Goal: Navigation & Orientation: Understand site structure

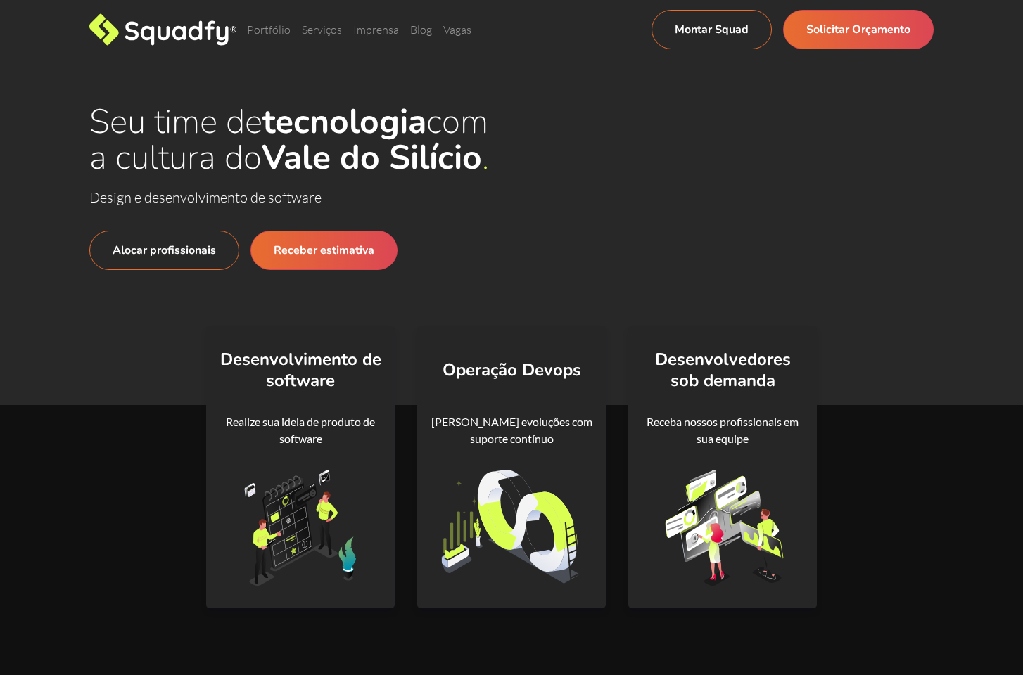
click at [675, 305] on div "Seu time de tecnologia com a cultura do Vale do Silício Design e desenvolviment…" at bounding box center [511, 232] width 844 height 256
click at [625, 295] on div "Seu time de tecnologia com a cultura do Vale do Silício Design e desenvolviment…" at bounding box center [511, 232] width 844 height 256
click at [793, 305] on div "Seu time de tecnologia com a cultura do Vale do Silício Design e desenvolviment…" at bounding box center [511, 232] width 844 height 256
click at [284, 29] on link "Portfólio" at bounding box center [269, 30] width 44 height 14
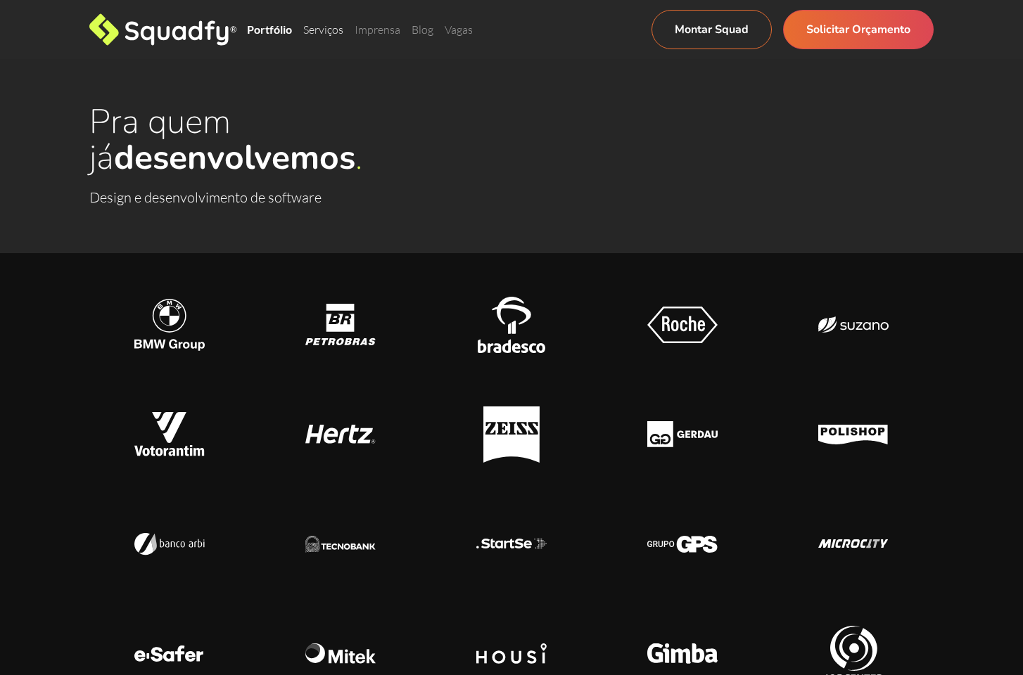
click at [334, 28] on link "Serviços" at bounding box center [323, 30] width 40 height 14
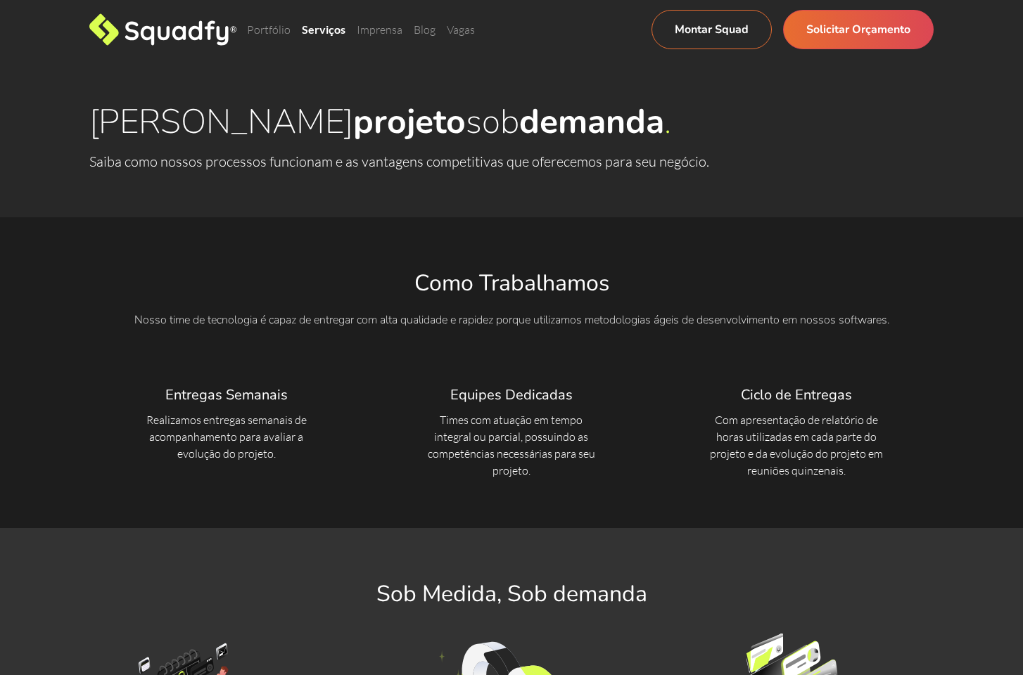
click at [402, 38] on div "Portfólio Serviços Imprensa Blog Vagas Montar Squad Solicitar Orçamento Montar …" at bounding box center [511, 29] width 844 height 39
click at [394, 37] on div "Portfólio Serviços Imprensa Blog Vagas Montar Squad Solicitar Orçamento Montar …" at bounding box center [511, 29] width 844 height 39
click at [380, 34] on link "Imprensa" at bounding box center [380, 30] width 46 height 14
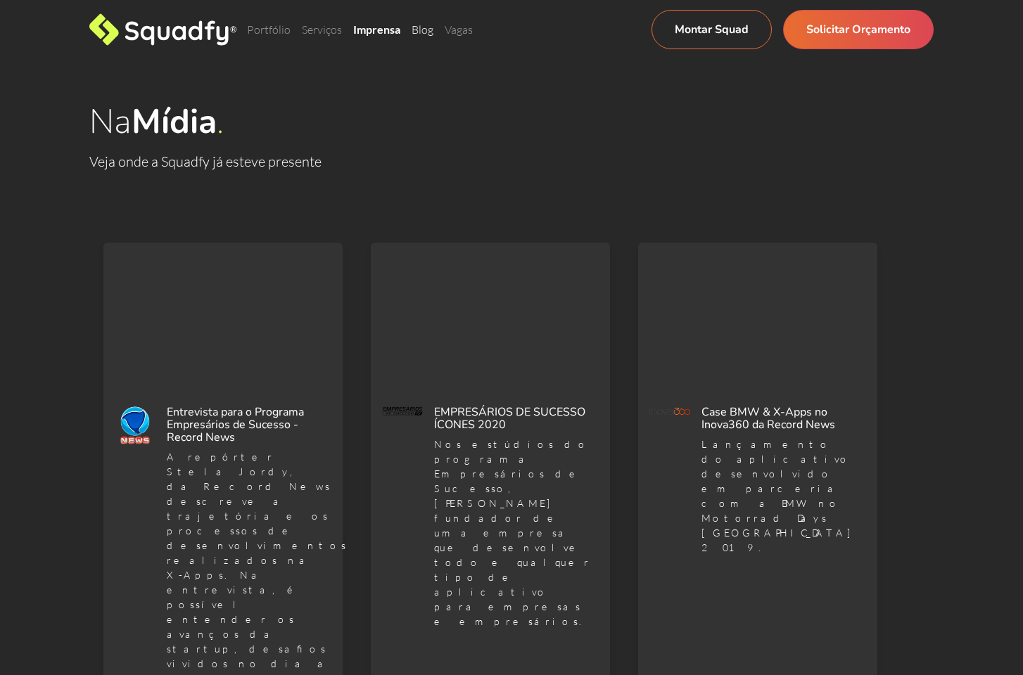
click at [422, 29] on link "Blog" at bounding box center [422, 30] width 22 height 14
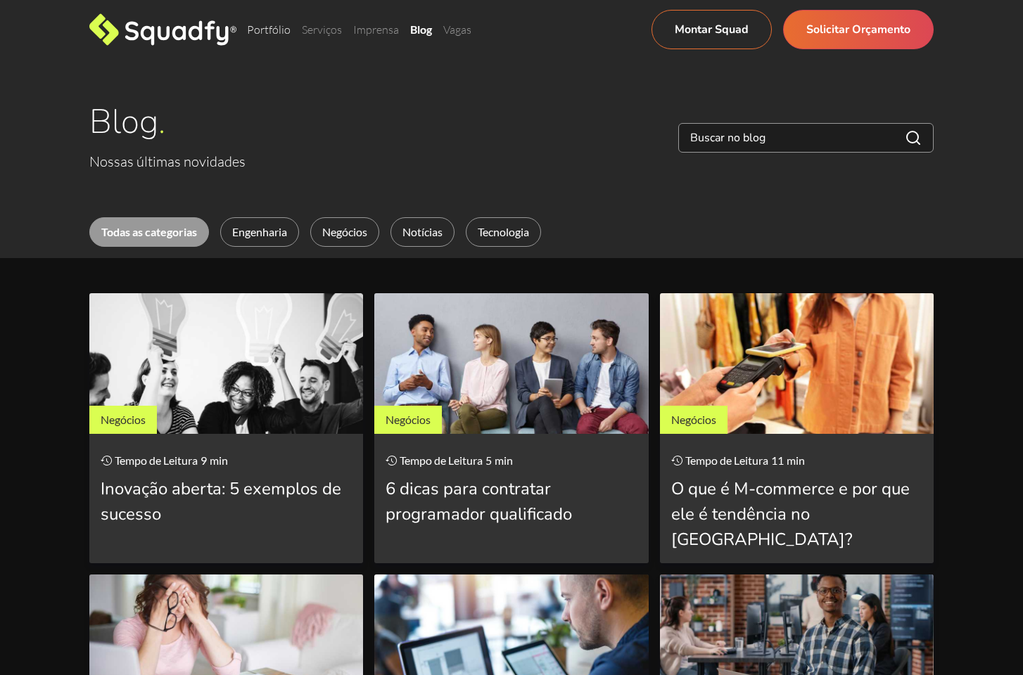
click at [272, 26] on link "Portfólio" at bounding box center [269, 30] width 44 height 14
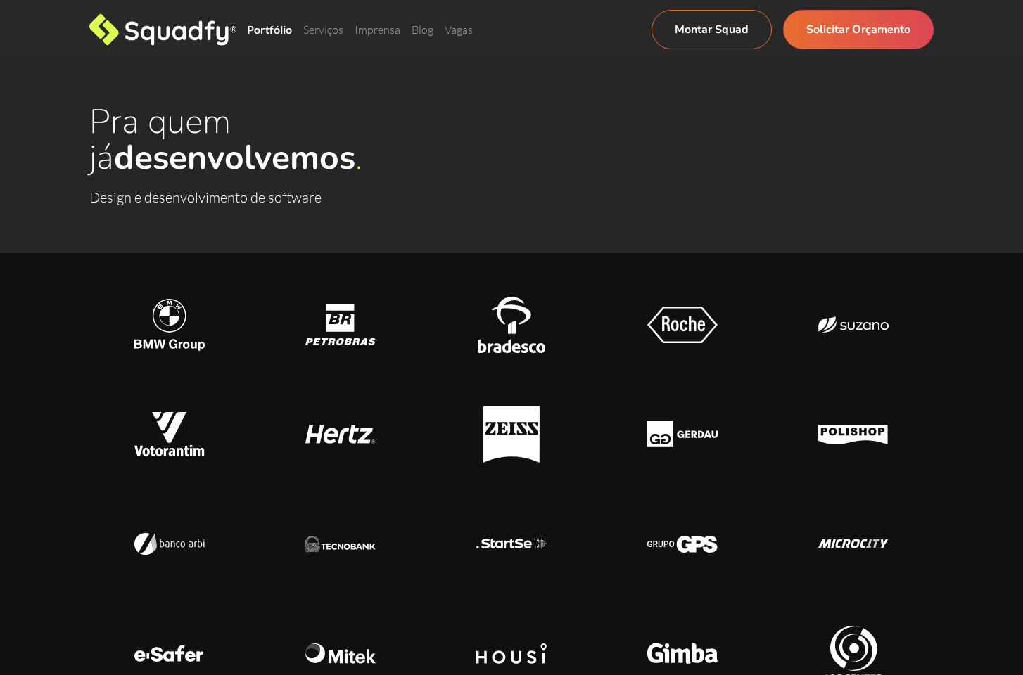
click at [208, 34] on icon at bounding box center [210, 29] width 11 height 19
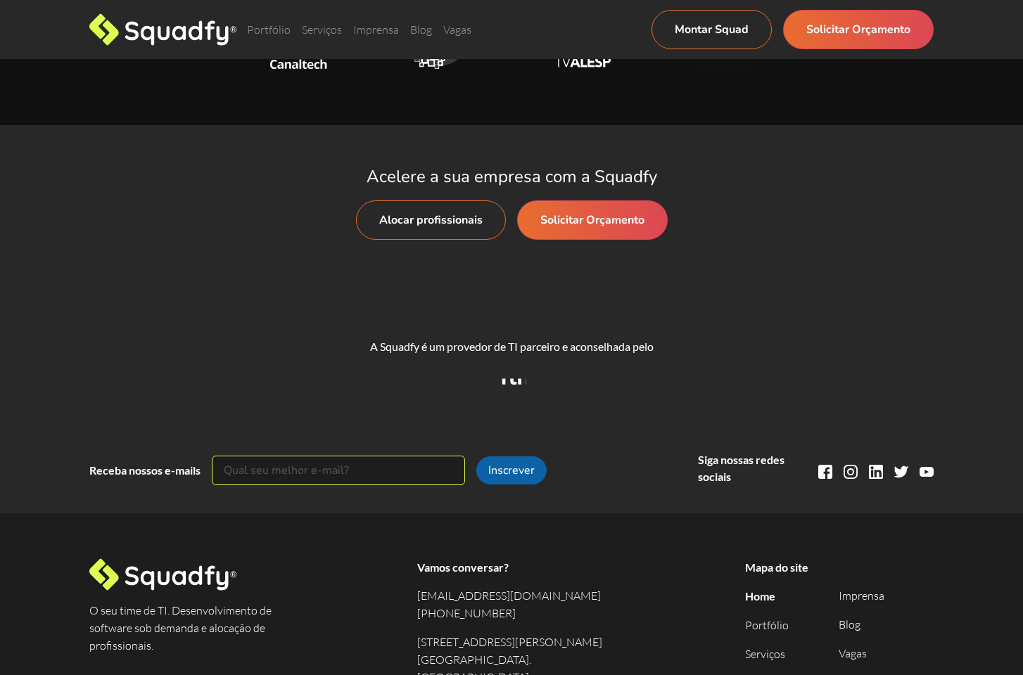
scroll to position [1555, 0]
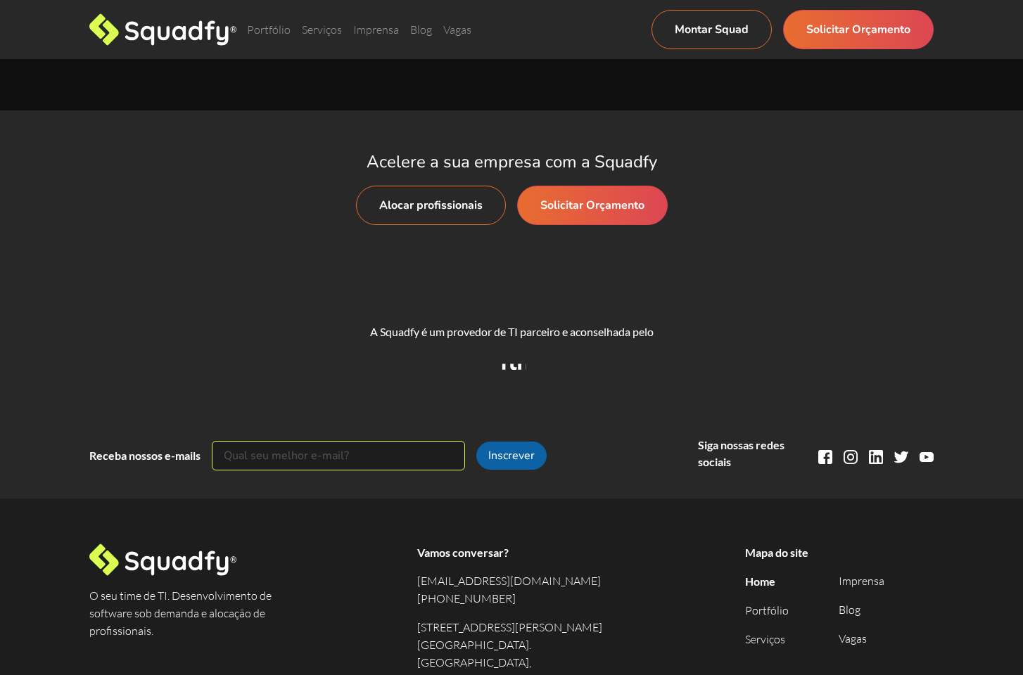
click at [850, 303] on div "A Squadfy é um provedor de TI parceiro e aconselhada pelo" at bounding box center [511, 346] width 844 height 117
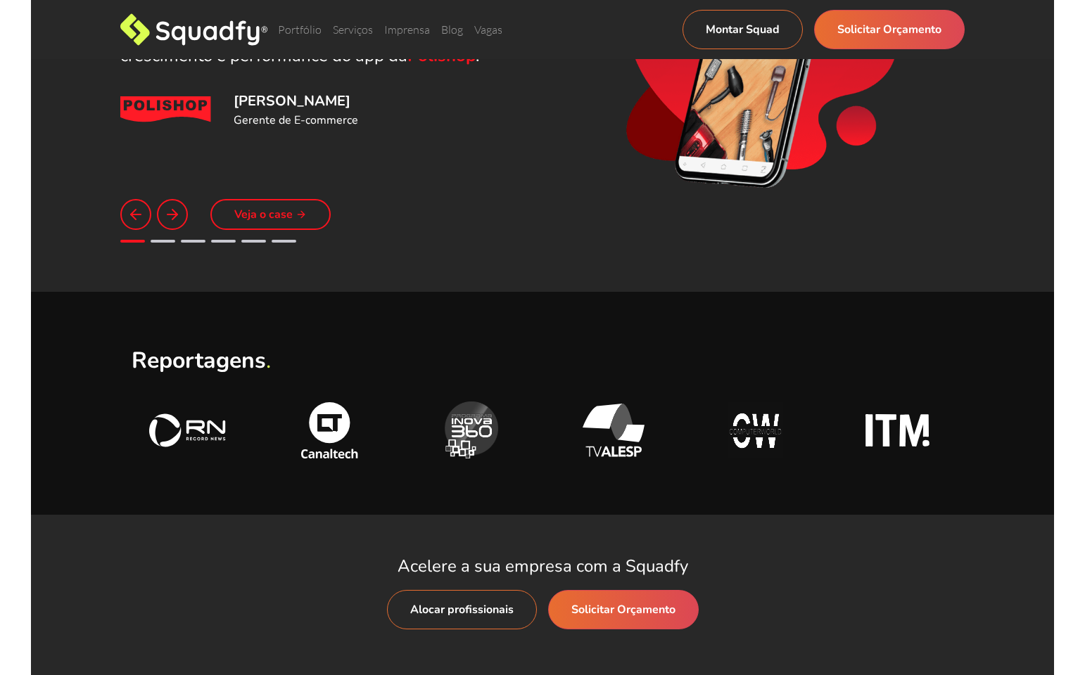
scroll to position [1177, 0]
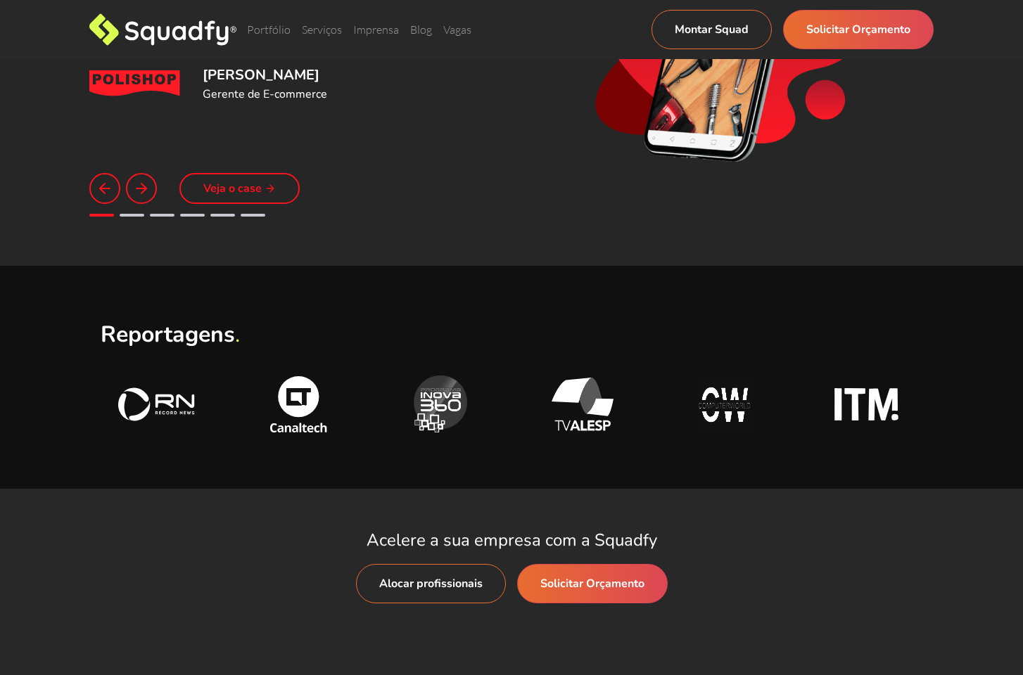
click at [982, 473] on div "Reportagens" at bounding box center [511, 377] width 1023 height 223
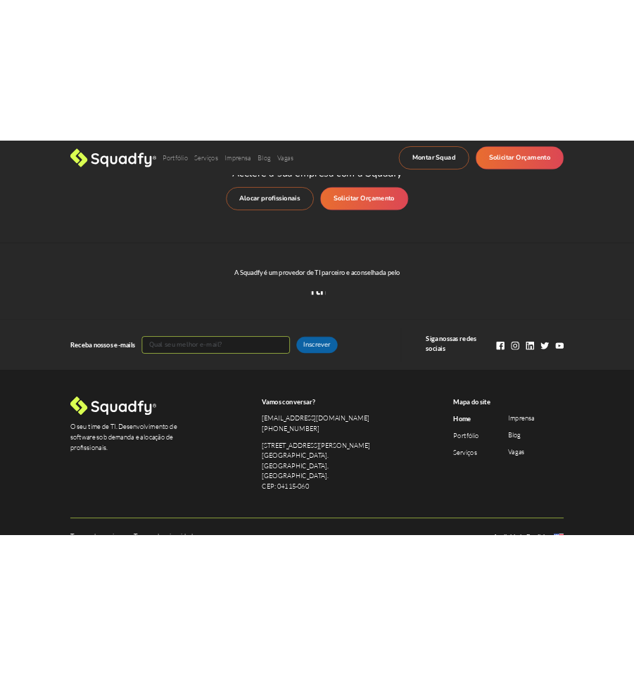
scroll to position [1661, 0]
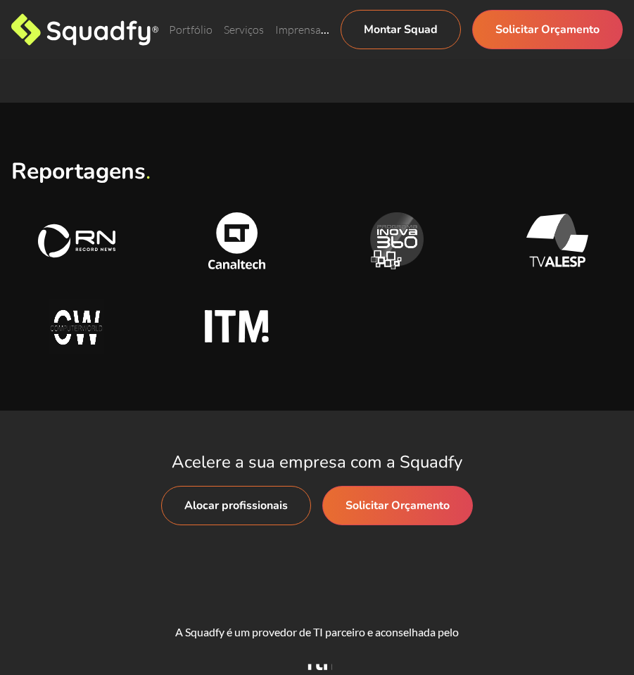
drag, startPoint x: 633, startPoint y: 467, endPoint x: 727, endPoint y: 466, distance: 93.6
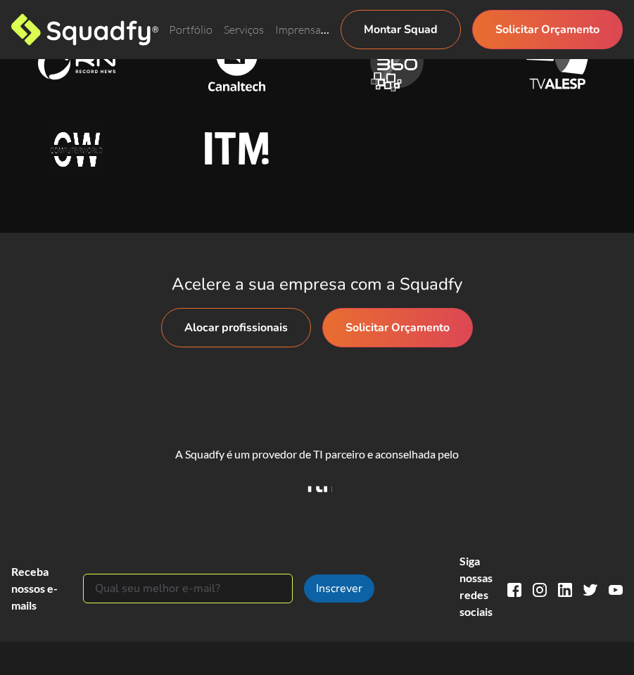
scroll to position [1841, 0]
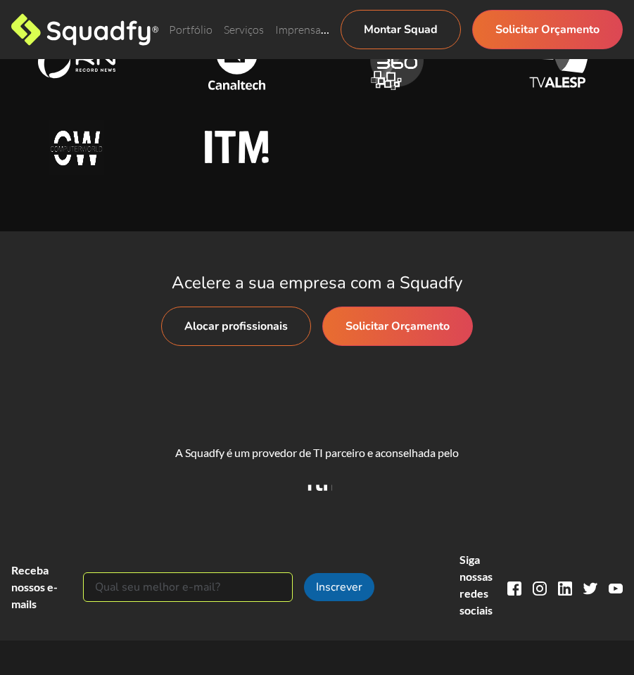
click at [525, 449] on div "A Squadfy é um provedor de TI parceiro e aconselhada pelo" at bounding box center [317, 453] width 634 height 17
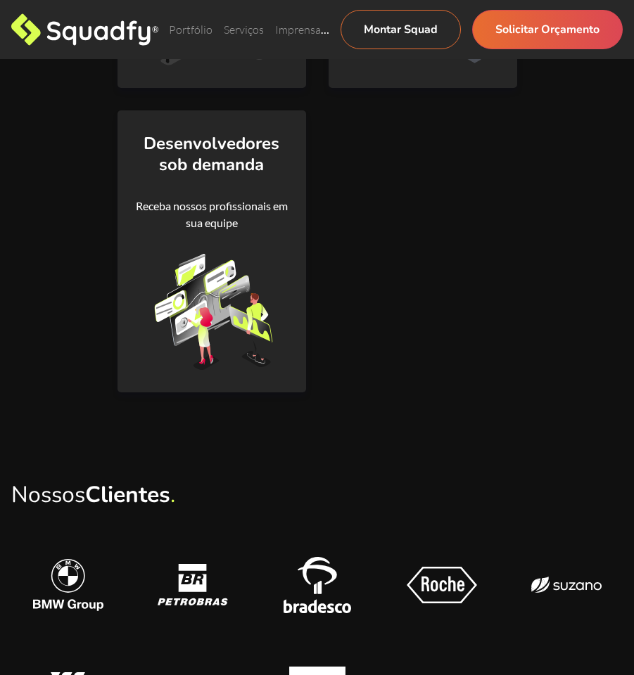
scroll to position [0, 0]
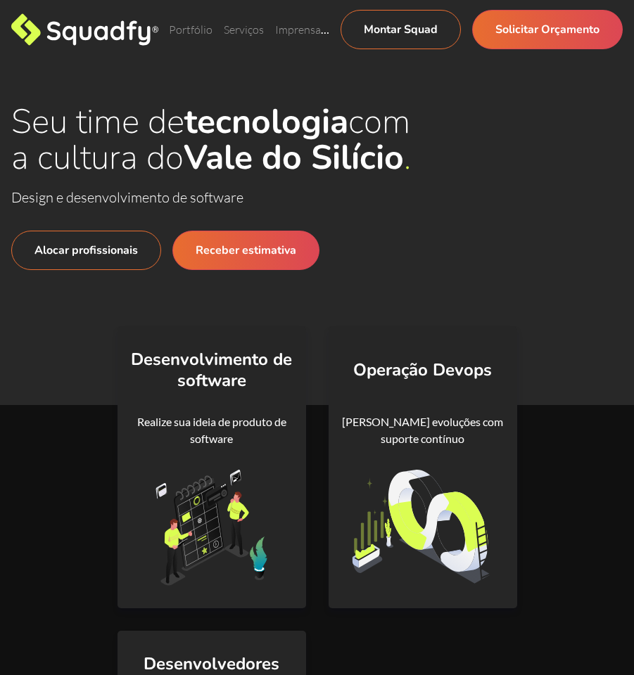
click at [433, 295] on div "Alocar profissionais Receber estimativa" at bounding box center [222, 284] width 422 height 152
click at [449, 294] on div "Seu time de tecnologia com a cultura do Vale do Silício Design e desenvolviment…" at bounding box center [316, 232] width 611 height 256
